Goal: Task Accomplishment & Management: Use online tool/utility

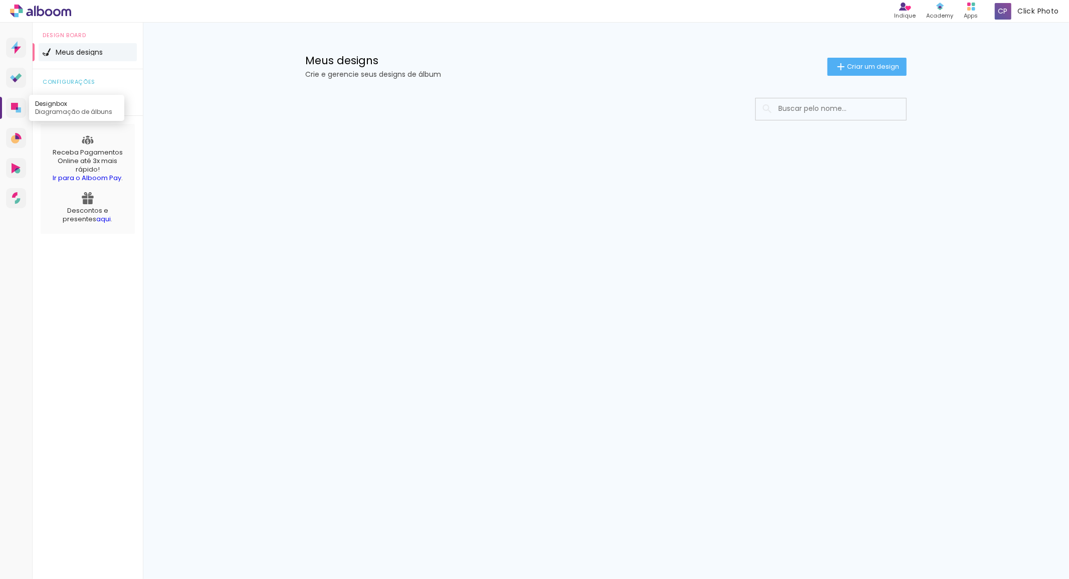
click at [21, 109] on icon at bounding box center [18, 109] width 5 height 5
click at [881, 67] on span "Criar um design" at bounding box center [873, 66] width 52 height 7
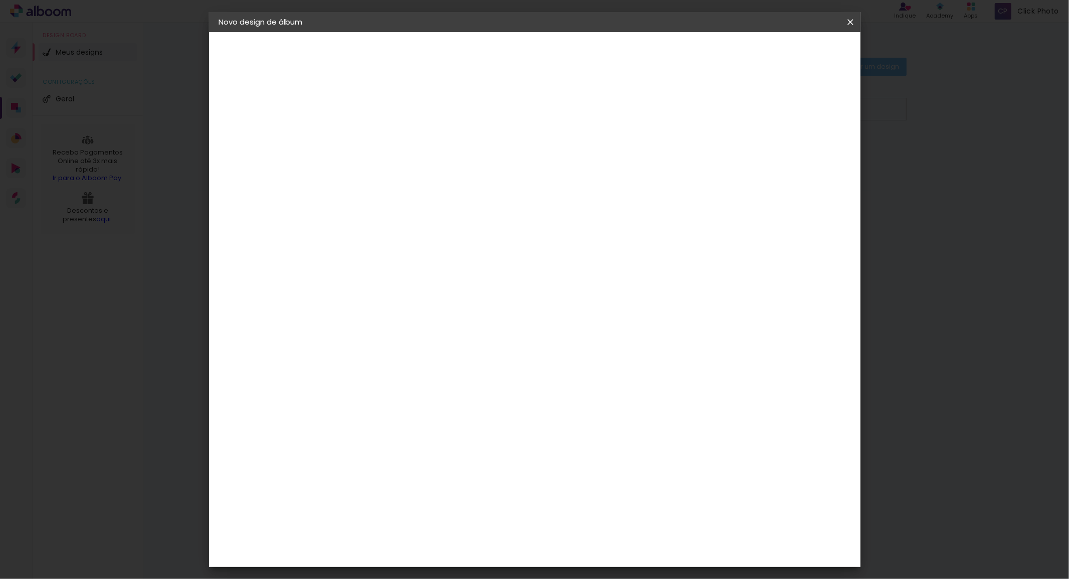
click at [383, 132] on input at bounding box center [383, 135] width 0 height 16
click at [383, 139] on input at bounding box center [383, 135] width 0 height 16
type input "Djalma"
type paper-input "Djalma"
click at [0, 0] on slot "Avançar" at bounding box center [0, 0] width 0 height 0
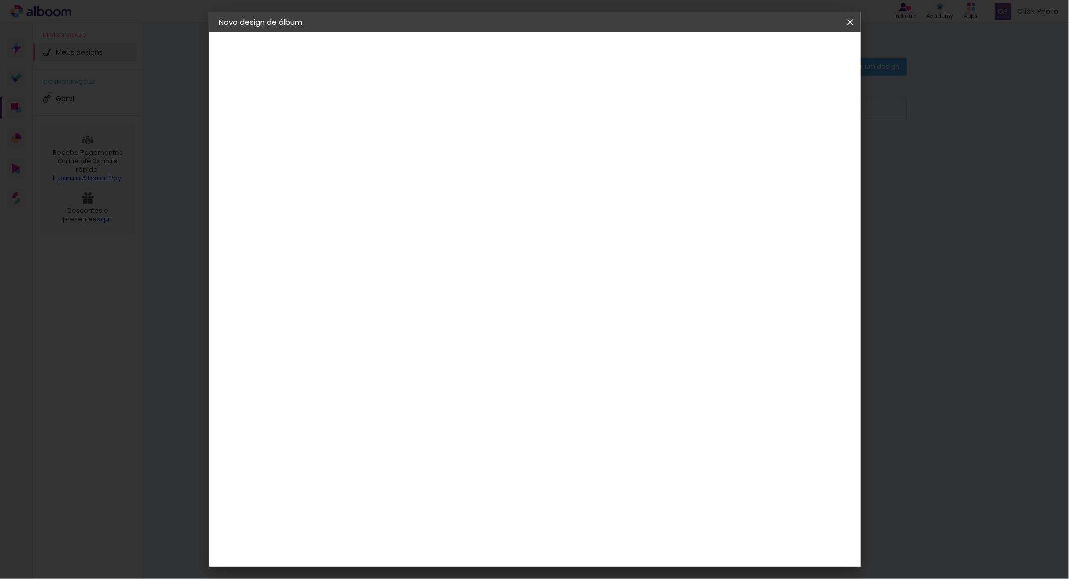
click at [571, 164] on paper-listbox "Tamanho Livre Sugerir uma encadernadora" at bounding box center [522, 175] width 96 height 94
click at [571, 153] on paper-item "Tamanho Livre" at bounding box center [522, 152] width 96 height 22
click at [0, 0] on slot "Avançar" at bounding box center [0, 0] width 0 height 0
drag, startPoint x: 348, startPoint y: 286, endPoint x: 397, endPoint y: 283, distance: 48.2
click at [397, 207] on div "30 cm cm cm mm A maioria das encadernadoras sugere 5mm de sangria." at bounding box center [575, 167] width 473 height 80
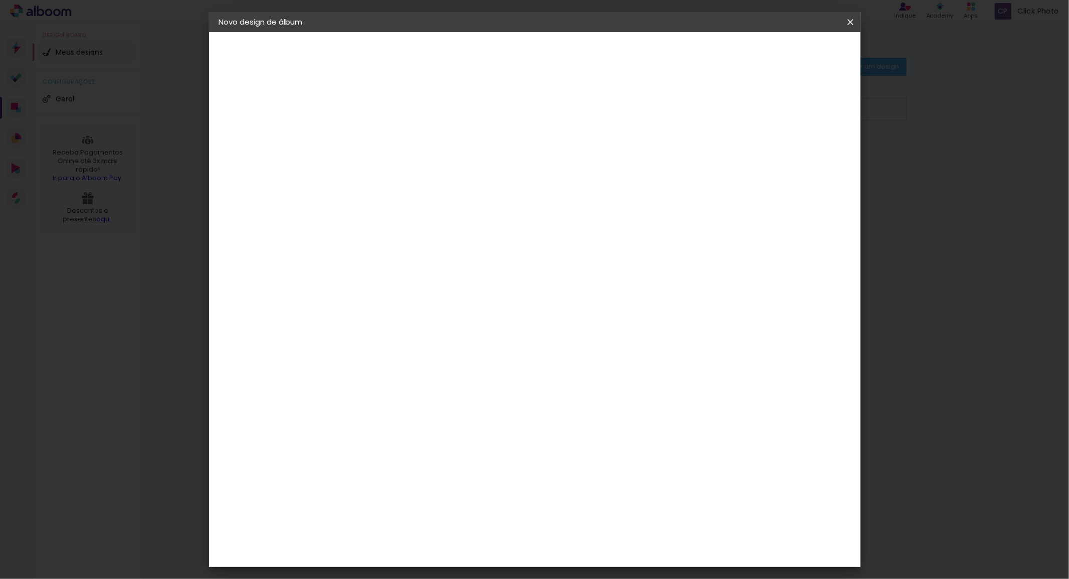
type input "24,7"
type paper-input "24,7"
click at [588, 383] on input "60" at bounding box center [590, 382] width 26 height 15
drag, startPoint x: 587, startPoint y: 383, endPoint x: 619, endPoint y: 377, distance: 32.6
click at [619, 377] on div "cm" at bounding box center [595, 383] width 393 height 35
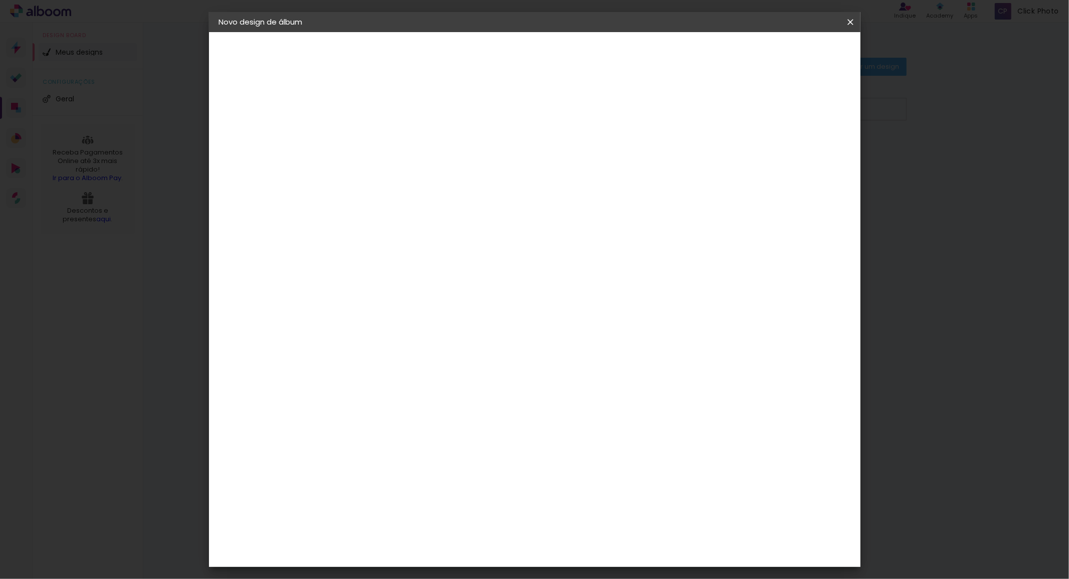
scroll to position [76, 0]
type input "61"
type paper-input "61"
type input "4"
type paper-input "4"
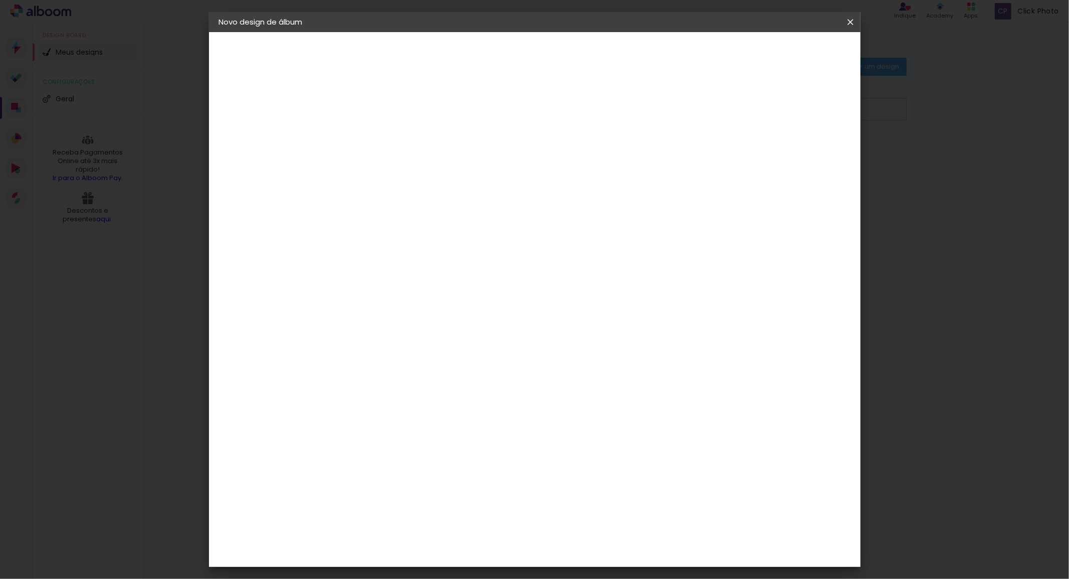
click at [804, 155] on input "4" at bounding box center [798, 151] width 18 height 15
type input "3"
type paper-input "3"
click at [804, 155] on input "3" at bounding box center [799, 151] width 18 height 15
click at [787, 56] on span "Iniciar design" at bounding box center [764, 53] width 46 height 7
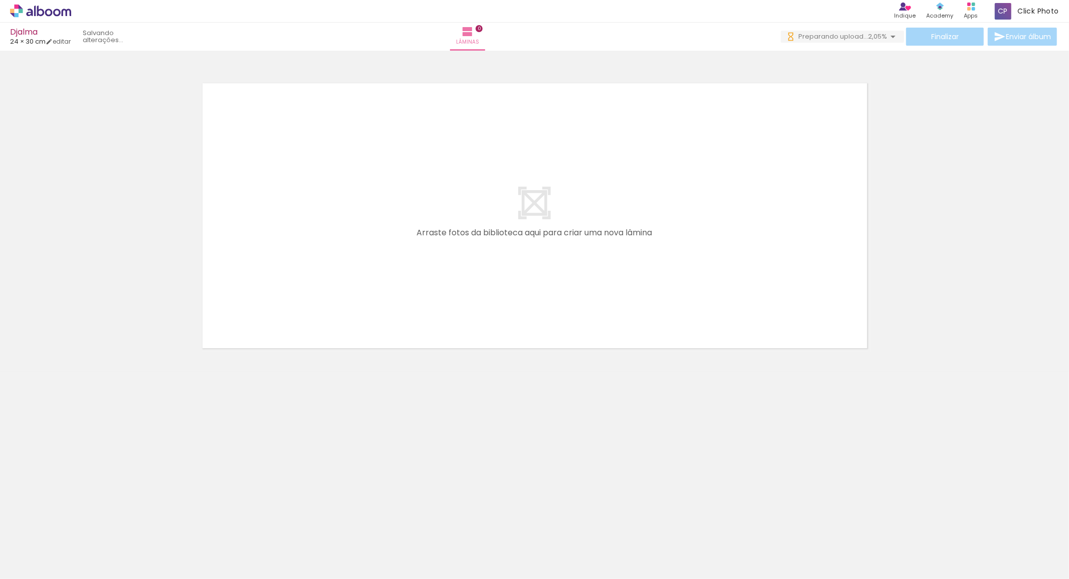
drag, startPoint x: 957, startPoint y: 559, endPoint x: 934, endPoint y: 564, distance: 22.7
click at [82, 564] on iron-horizontal-list at bounding box center [72, 547] width 20 height 63
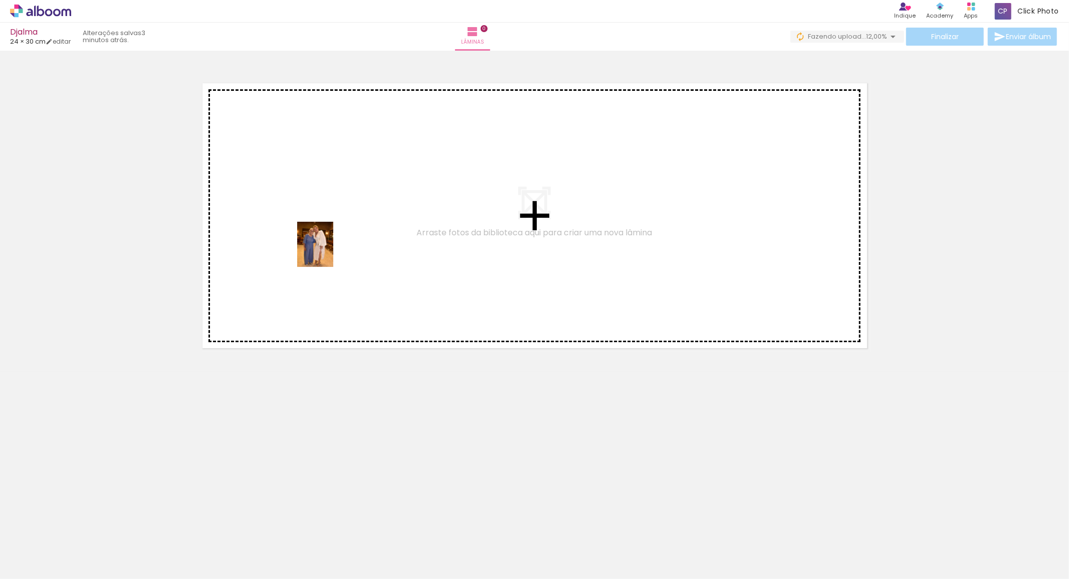
drag, startPoint x: 103, startPoint y: 552, endPoint x: 327, endPoint y: 252, distance: 375.4
click at [327, 252] on quentale-workspace at bounding box center [534, 289] width 1069 height 579
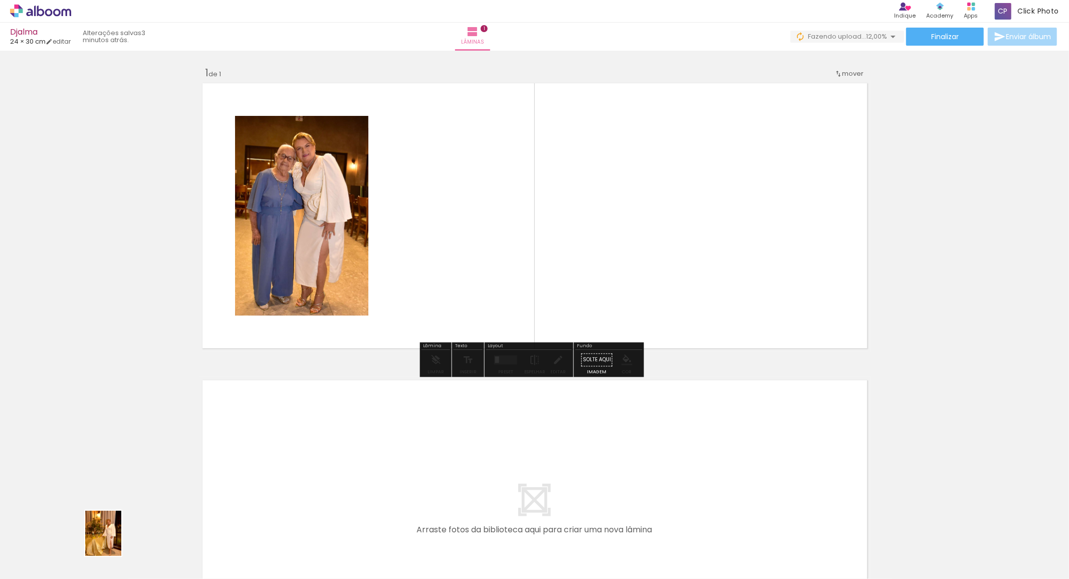
drag, startPoint x: 169, startPoint y: 541, endPoint x: 157, endPoint y: 543, distance: 11.7
click at [157, 543] on div at bounding box center [157, 545] width 40 height 50
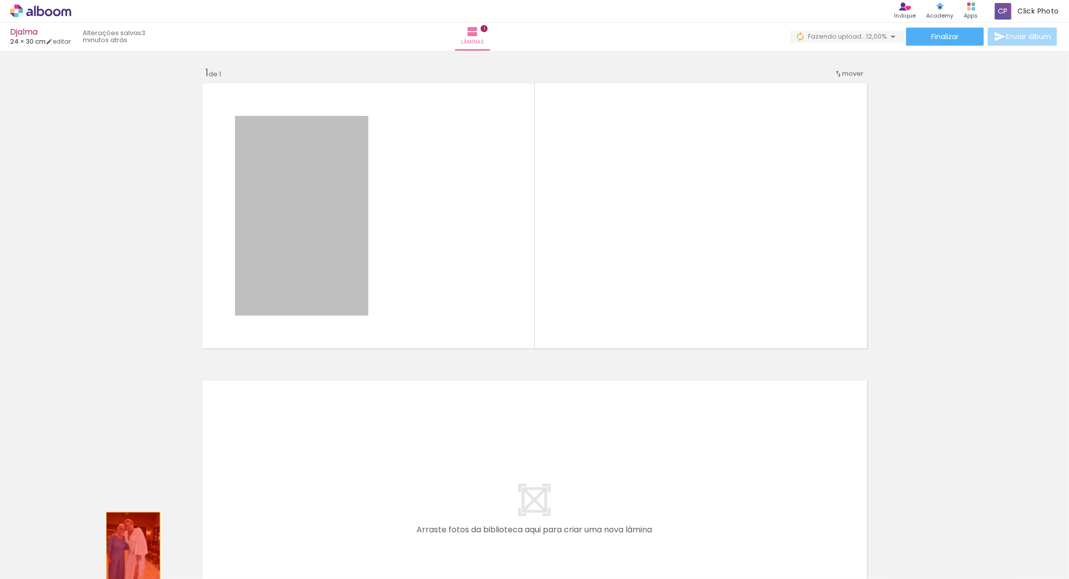
drag, startPoint x: 284, startPoint y: 245, endPoint x: 127, endPoint y: 552, distance: 344.8
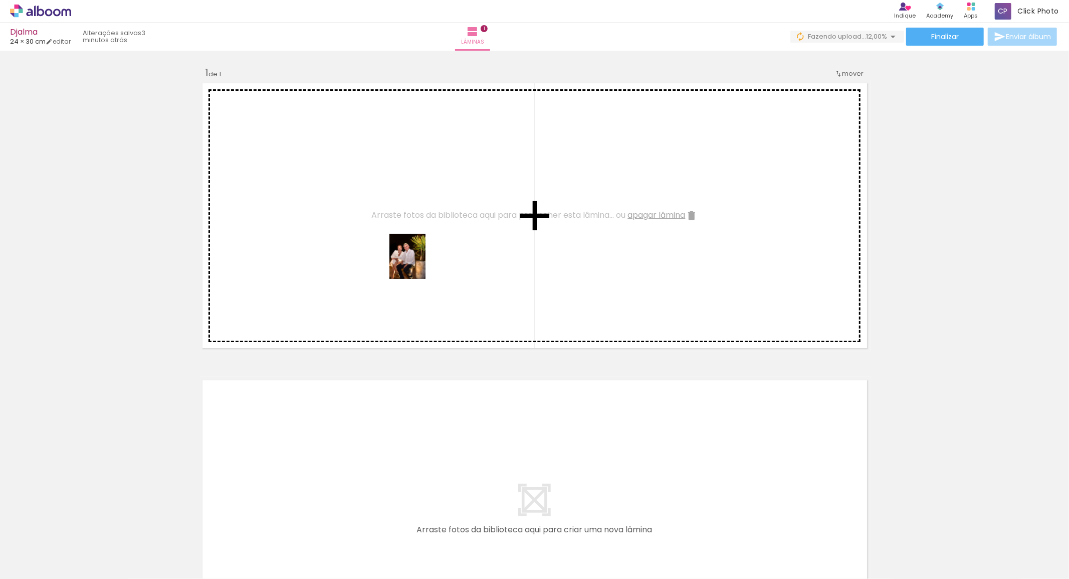
drag, startPoint x: 440, startPoint y: 542, endPoint x: 518, endPoint y: 555, distance: 79.2
click at [420, 259] on quentale-workspace at bounding box center [534, 289] width 1069 height 579
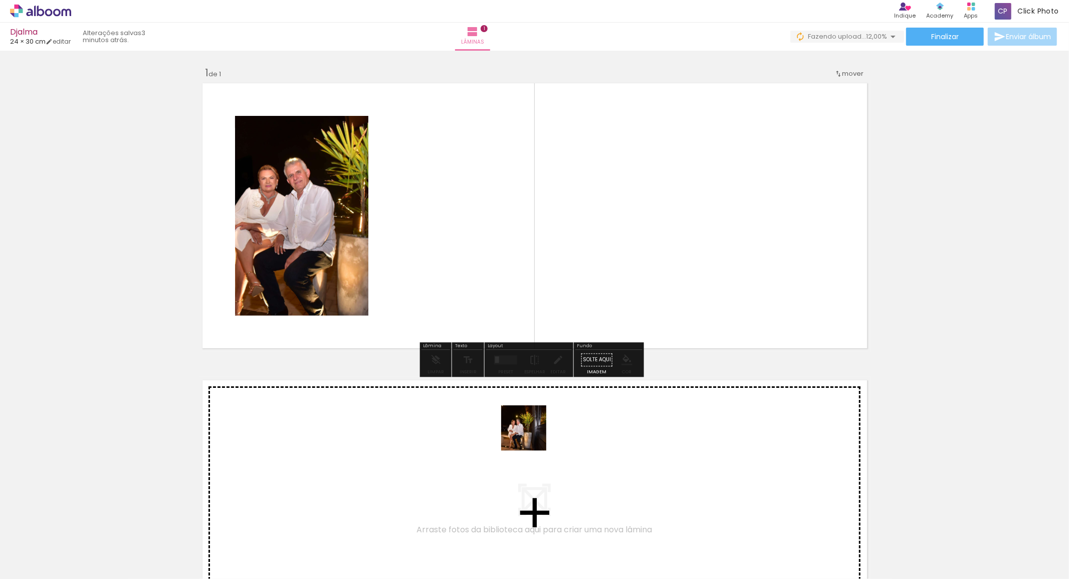
drag, startPoint x: 513, startPoint y: 550, endPoint x: 522, endPoint y: 538, distance: 14.3
click at [564, 198] on quentale-workspace at bounding box center [534, 289] width 1069 height 579
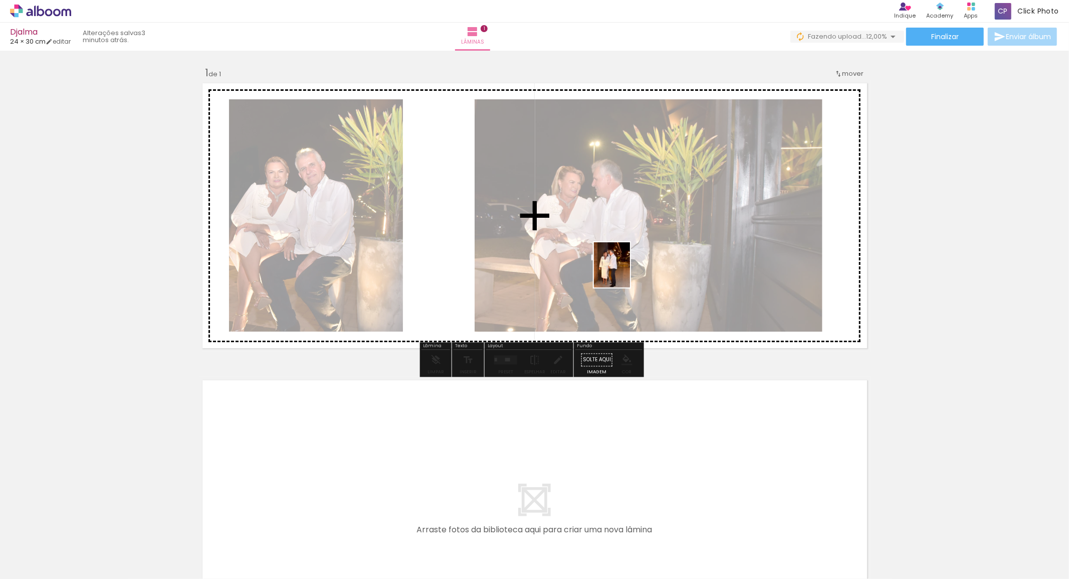
drag, startPoint x: 559, startPoint y: 520, endPoint x: 650, endPoint y: 271, distance: 264.7
click at [650, 271] on quentale-workspace at bounding box center [534, 289] width 1069 height 579
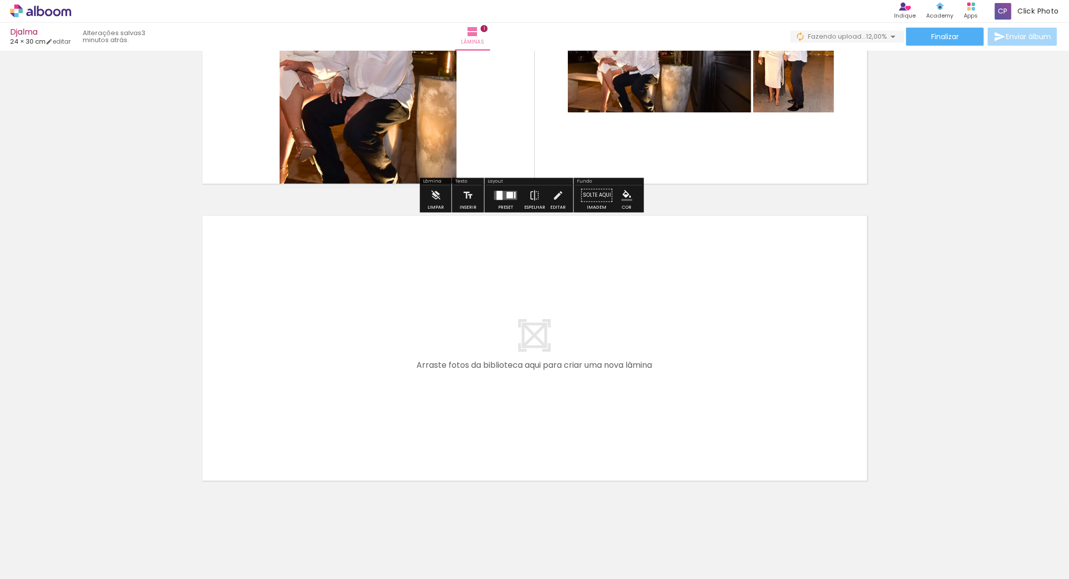
scroll to position [167, 0]
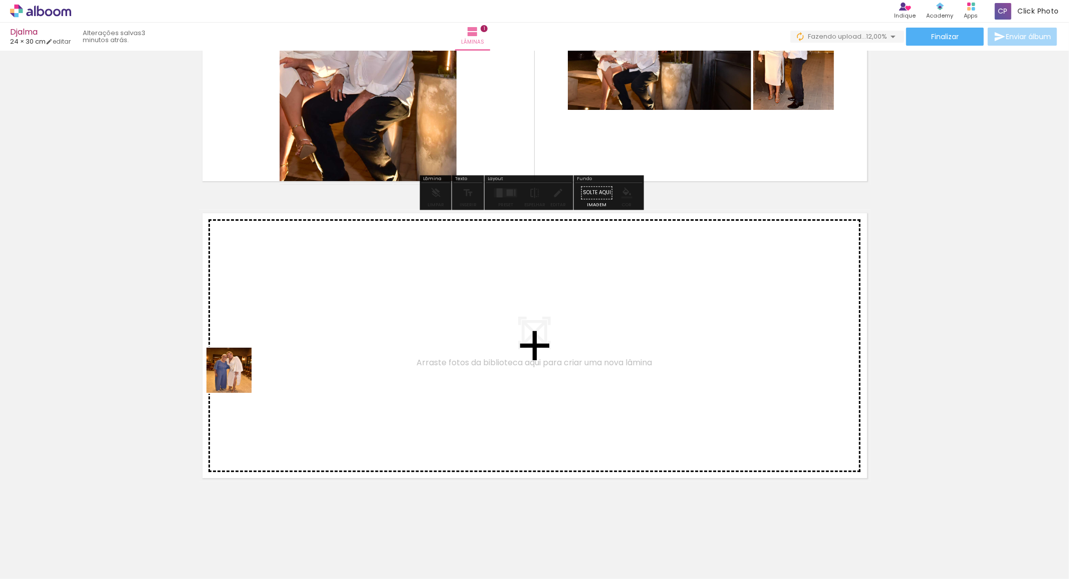
drag, startPoint x: 172, startPoint y: 452, endPoint x: 193, endPoint y: 559, distance: 109.3
click at [255, 356] on quentale-workspace at bounding box center [534, 289] width 1069 height 579
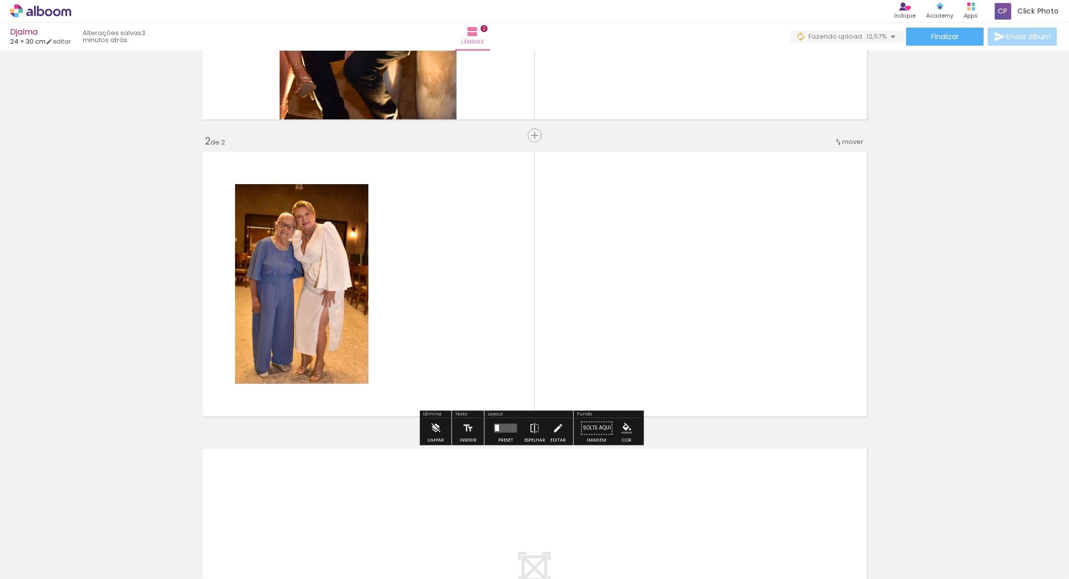
scroll to position [0, 0]
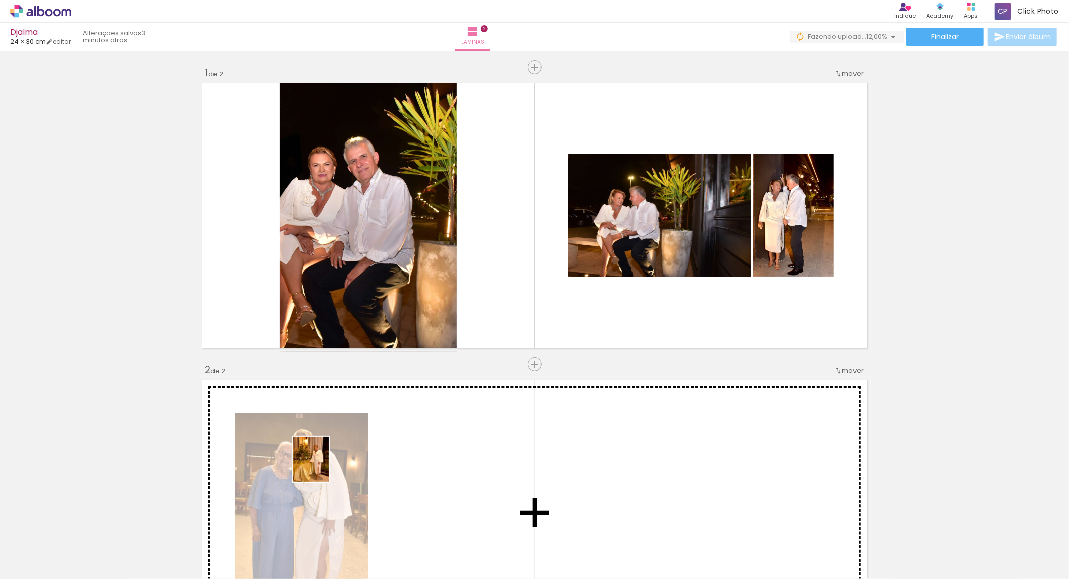
drag, startPoint x: 236, startPoint y: 505, endPoint x: 390, endPoint y: 465, distance: 158.7
click at [390, 465] on quentale-workspace at bounding box center [534, 289] width 1069 height 579
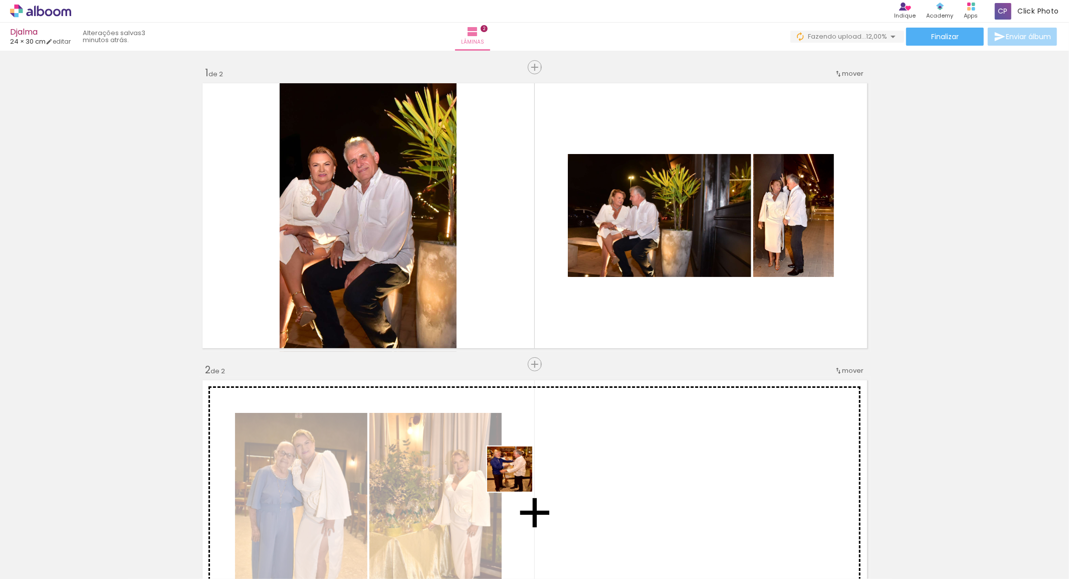
drag, startPoint x: 216, startPoint y: 550, endPoint x: 339, endPoint y: 574, distance: 125.6
click at [547, 476] on quentale-workspace at bounding box center [534, 289] width 1069 height 579
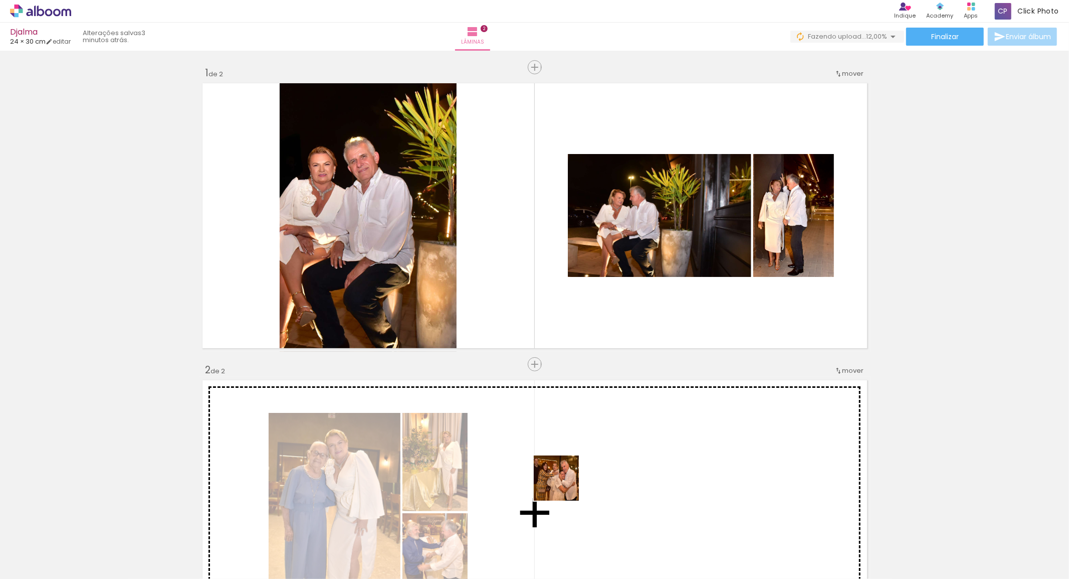
drag, startPoint x: 269, startPoint y: 553, endPoint x: 566, endPoint y: 484, distance: 305.7
click at [566, 484] on quentale-workspace at bounding box center [534, 289] width 1069 height 579
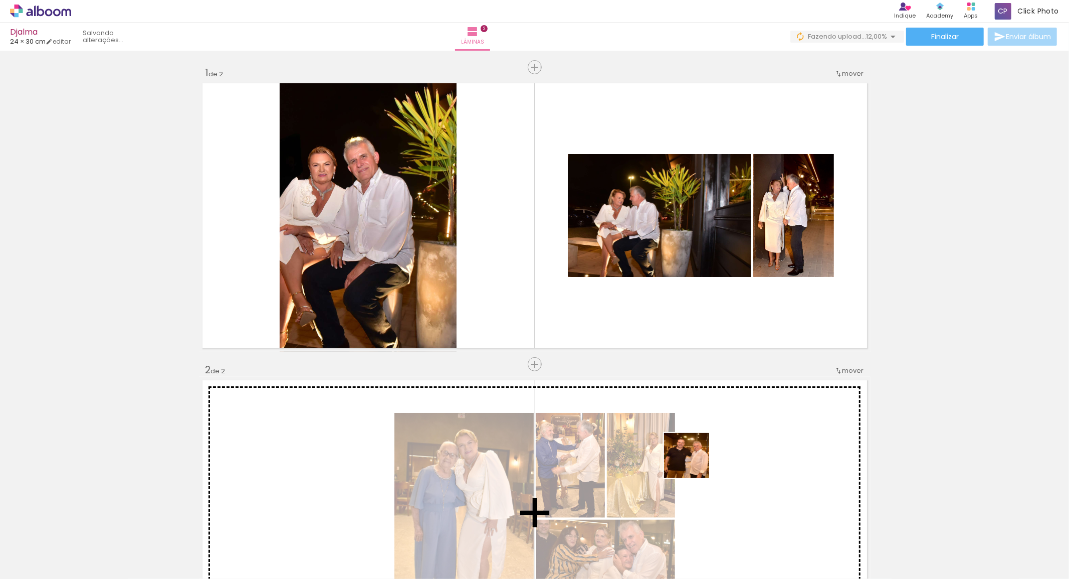
drag, startPoint x: 342, startPoint y: 543, endPoint x: 732, endPoint y: 455, distance: 400.5
click at [732, 455] on quentale-workspace at bounding box center [534, 289] width 1069 height 579
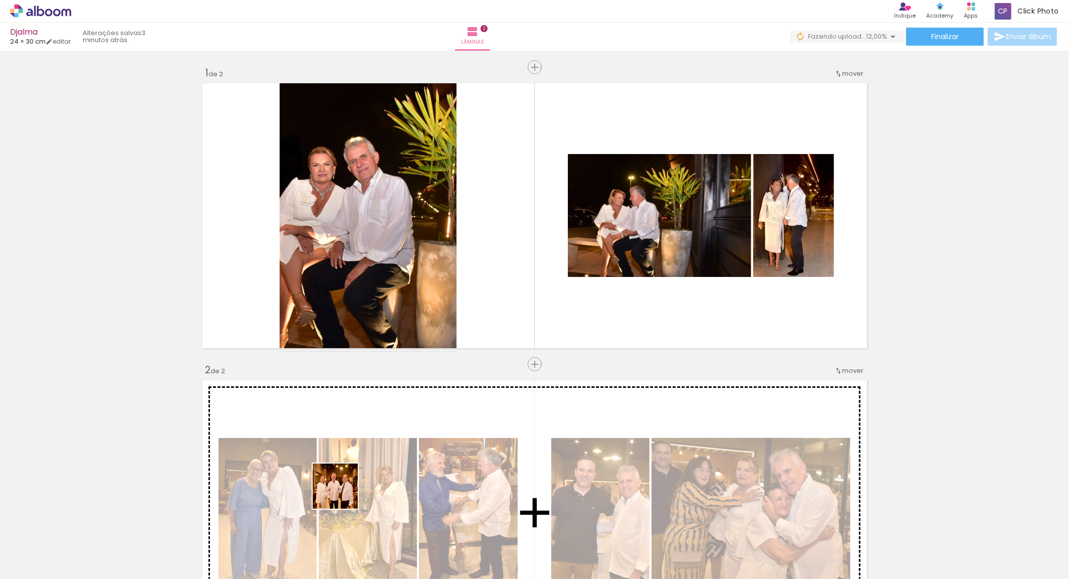
drag, startPoint x: 377, startPoint y: 544, endPoint x: 542, endPoint y: 517, distance: 167.1
click at [374, 459] on quentale-workspace at bounding box center [534, 289] width 1069 height 579
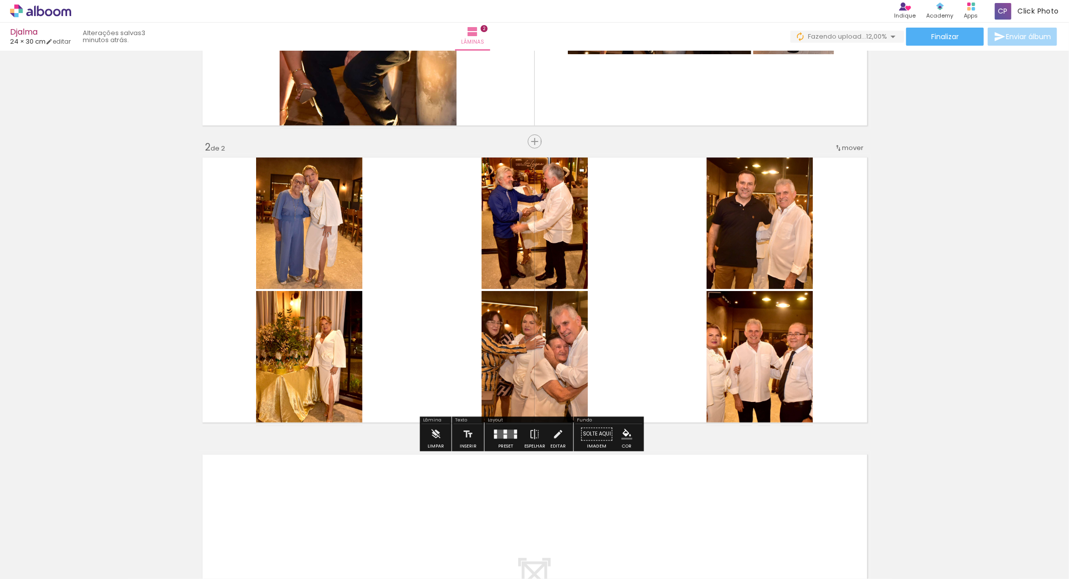
scroll to position [334, 0]
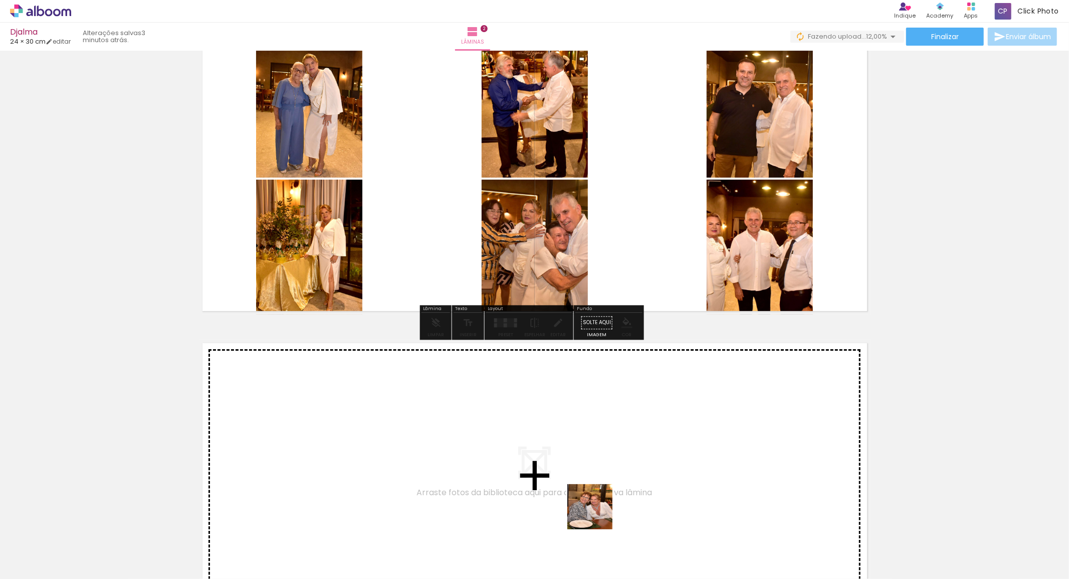
drag, startPoint x: 598, startPoint y: 533, endPoint x: 669, endPoint y: 552, distance: 73.7
click at [558, 388] on quentale-workspace at bounding box center [534, 289] width 1069 height 579
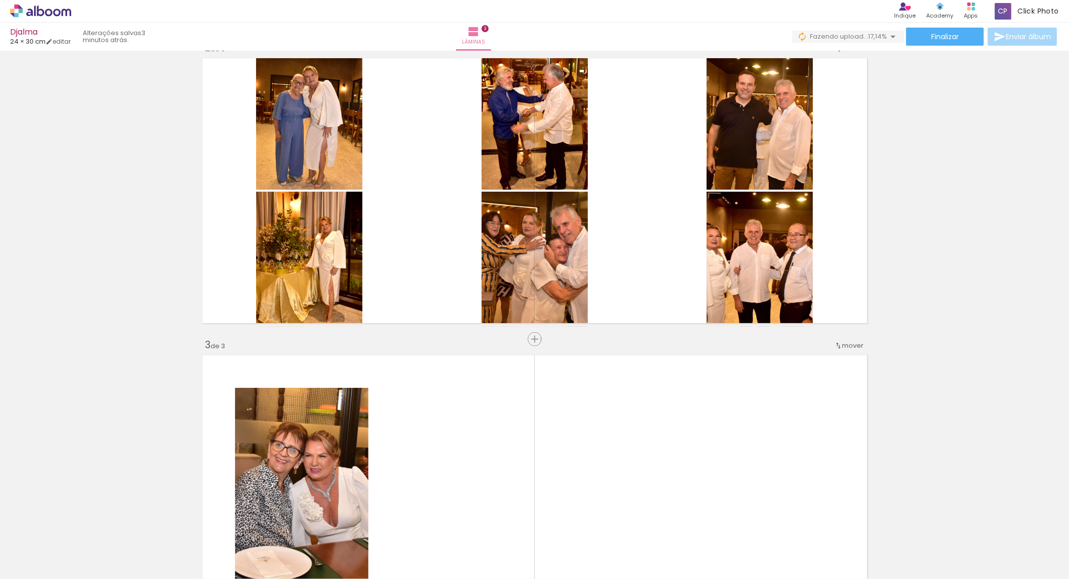
scroll to position [303, 0]
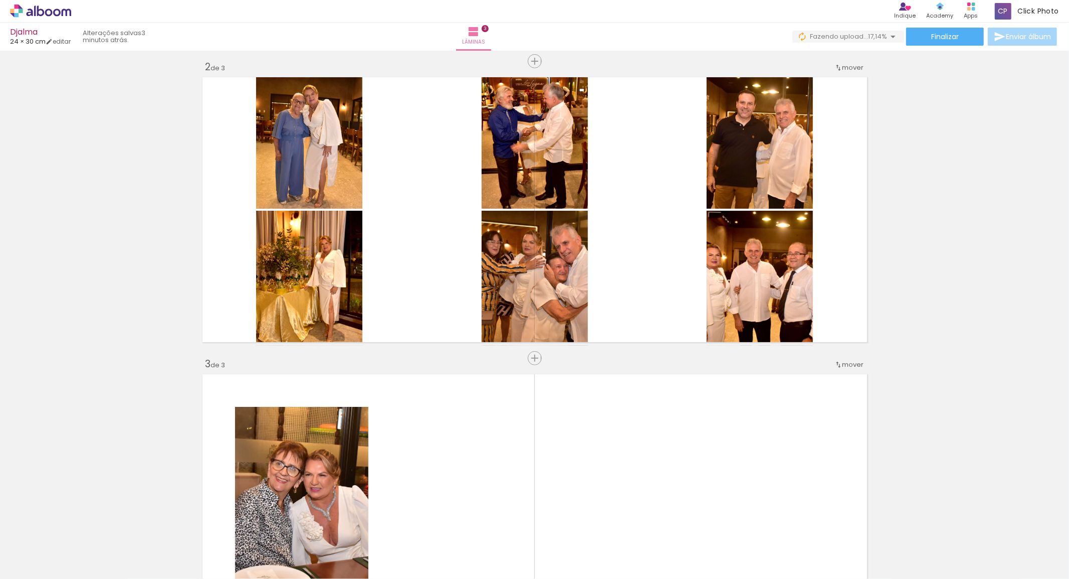
drag, startPoint x: 351, startPoint y: 448, endPoint x: 464, endPoint y: 244, distance: 233.4
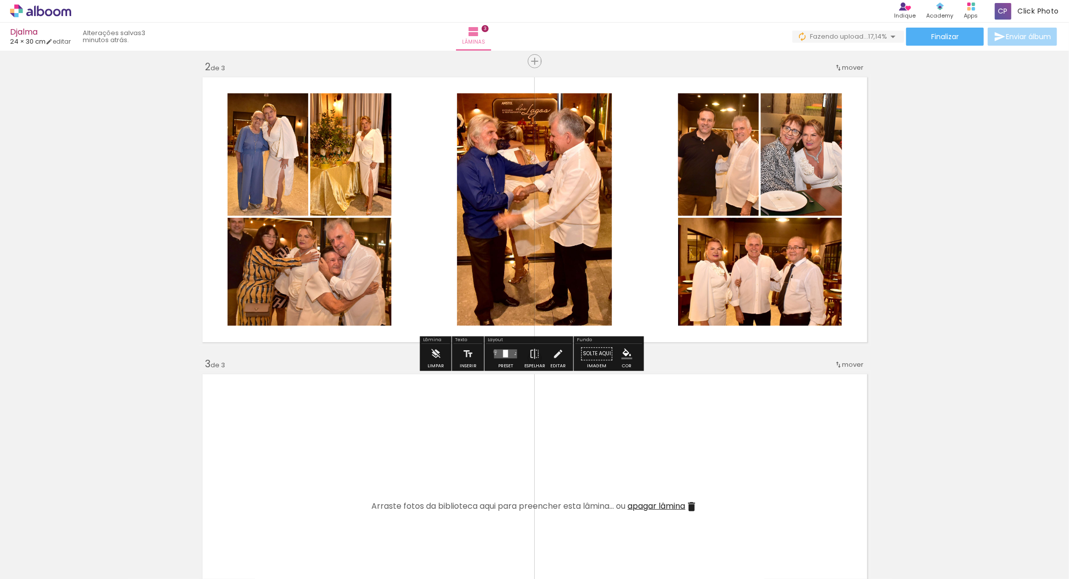
click at [494, 351] on quentale-layouter at bounding box center [505, 353] width 23 height 9
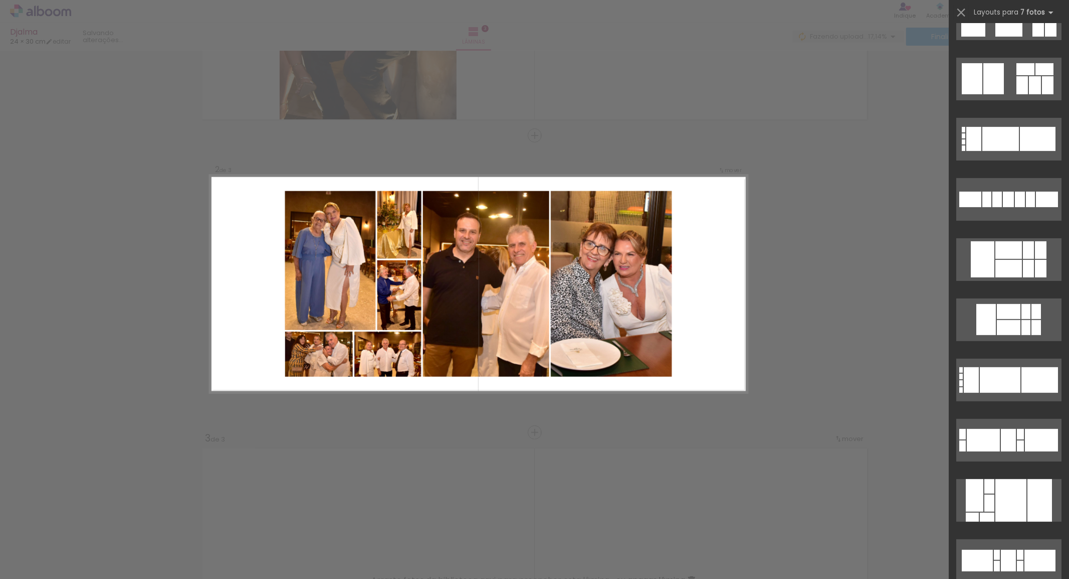
scroll to position [668, 0]
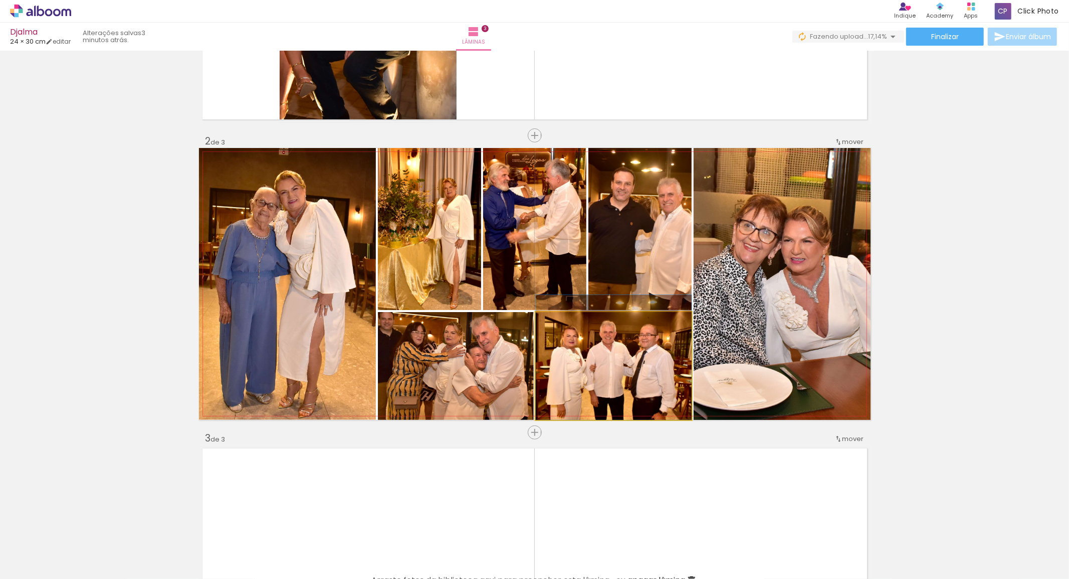
drag, startPoint x: 611, startPoint y: 366, endPoint x: 617, endPoint y: 357, distance: 10.4
drag, startPoint x: 616, startPoint y: 358, endPoint x: 619, endPoint y: 351, distance: 8.1
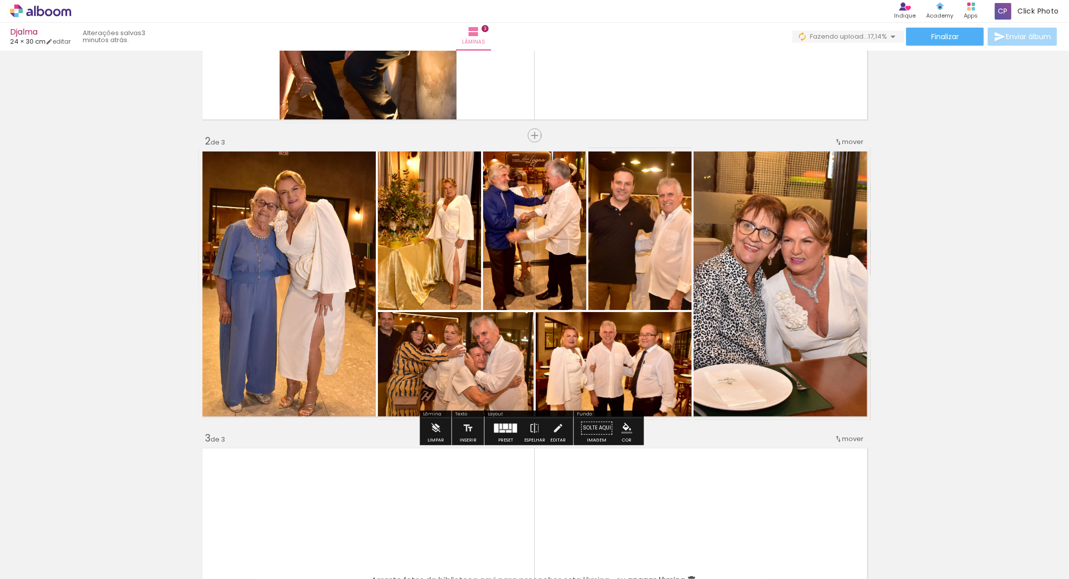
click at [928, 347] on div "Inserir lâmina 1 de 3 Inserir lâmina 2 de 3 Inserir lâmina 3 de 3" at bounding box center [534, 420] width 1069 height 1188
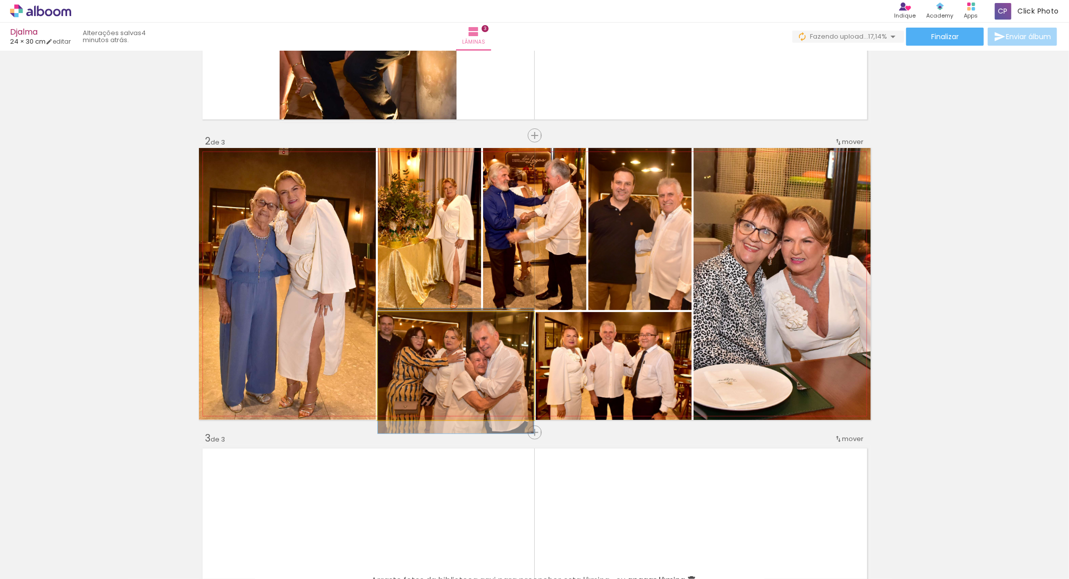
drag, startPoint x: 464, startPoint y: 377, endPoint x: 466, endPoint y: 383, distance: 5.6
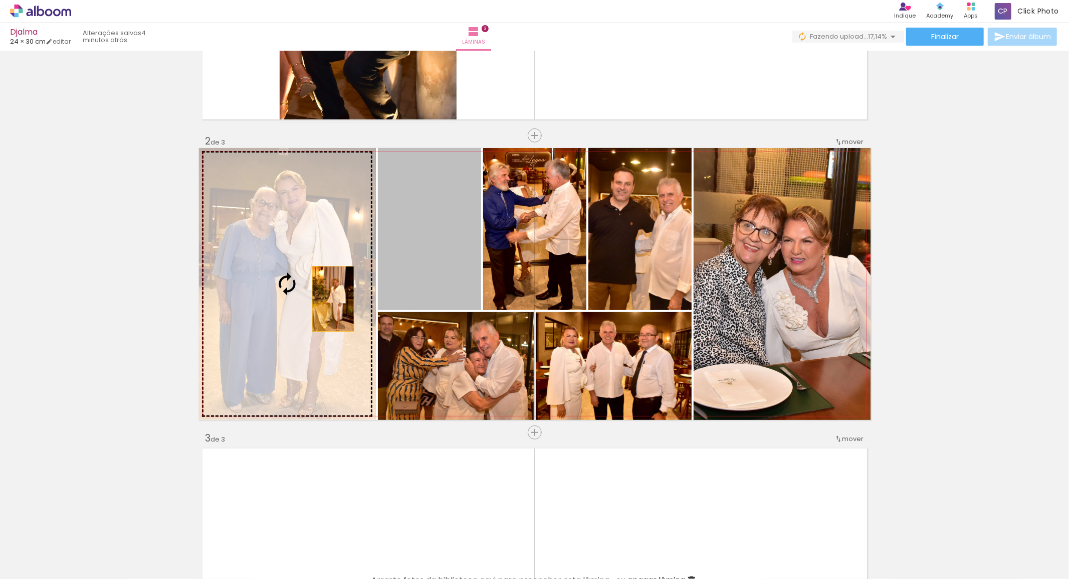
drag, startPoint x: 445, startPoint y: 269, endPoint x: 433, endPoint y: 301, distance: 34.7
click at [0, 0] on slot at bounding box center [0, 0] width 0 height 0
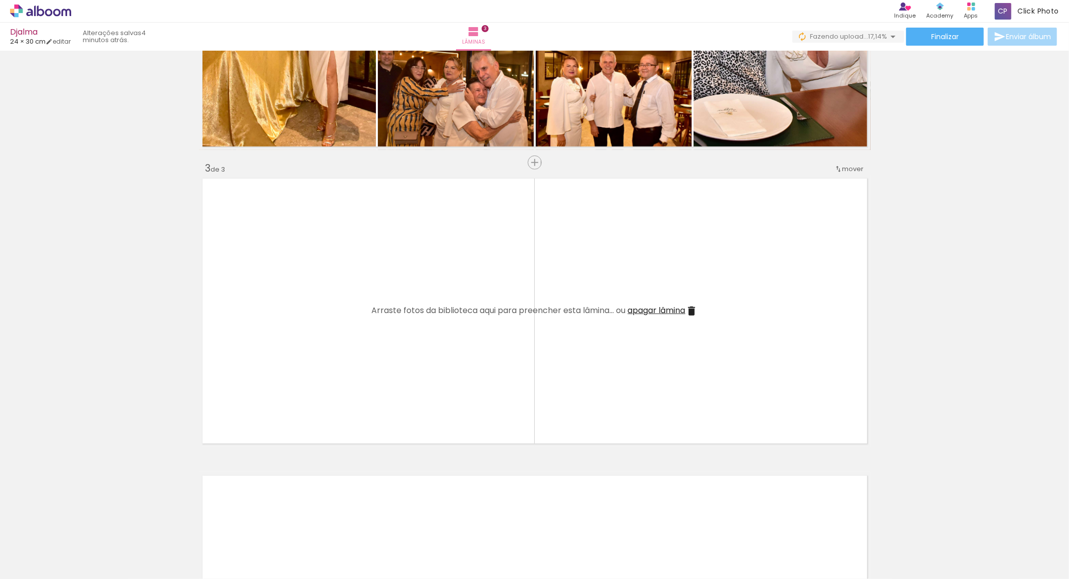
scroll to position [507, 0]
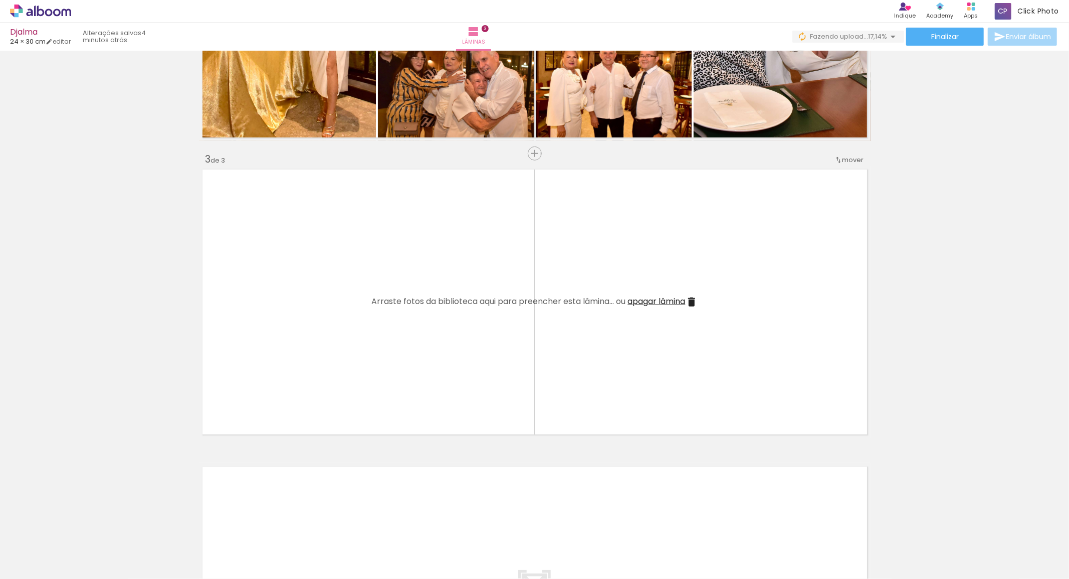
drag, startPoint x: 622, startPoint y: 368, endPoint x: 715, endPoint y: 449, distance: 123.3
click at [618, 359] on quentale-workspace at bounding box center [534, 289] width 1069 height 579
